Goal: Task Accomplishment & Management: Use online tool/utility

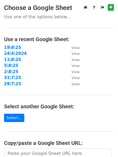
scroll to position [90, 0]
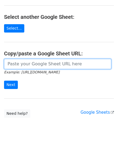
click at [73, 63] on input "url" at bounding box center [57, 64] width 107 height 10
paste input "Invitation To Be A Guest On Saving Grace Podcast"
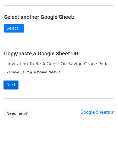
click at [12, 85] on input "Next" at bounding box center [11, 85] width 14 height 8
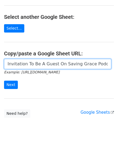
click at [48, 62] on input "Invitation To Be A Guest On Saving Grace Podcast" at bounding box center [57, 64] width 107 height 10
paste input "https://docs.google.com/spreadsheets/d/1Onpaqm2ORwhrOIIaYUrOzlkziW9SwygPq6UHWQh…"
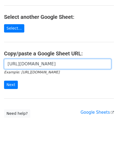
scroll to position [0, 123]
type input "https://docs.google.com/spreadsheets/d/1Onpaqm2ORwhrOIIaYUrOzlkziW9SwygPq6UHWQh…"
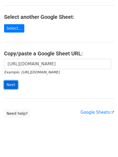
click at [11, 82] on input "Next" at bounding box center [11, 85] width 14 height 8
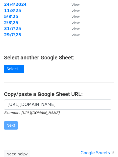
scroll to position [0, 0]
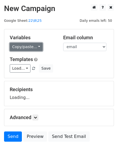
click at [27, 46] on link "Copy/paste..." at bounding box center [26, 47] width 33 height 8
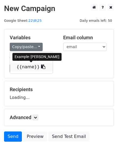
click at [26, 65] on link "{{name}}" at bounding box center [31, 67] width 43 height 9
